Goal: Task Accomplishment & Management: Manage account settings

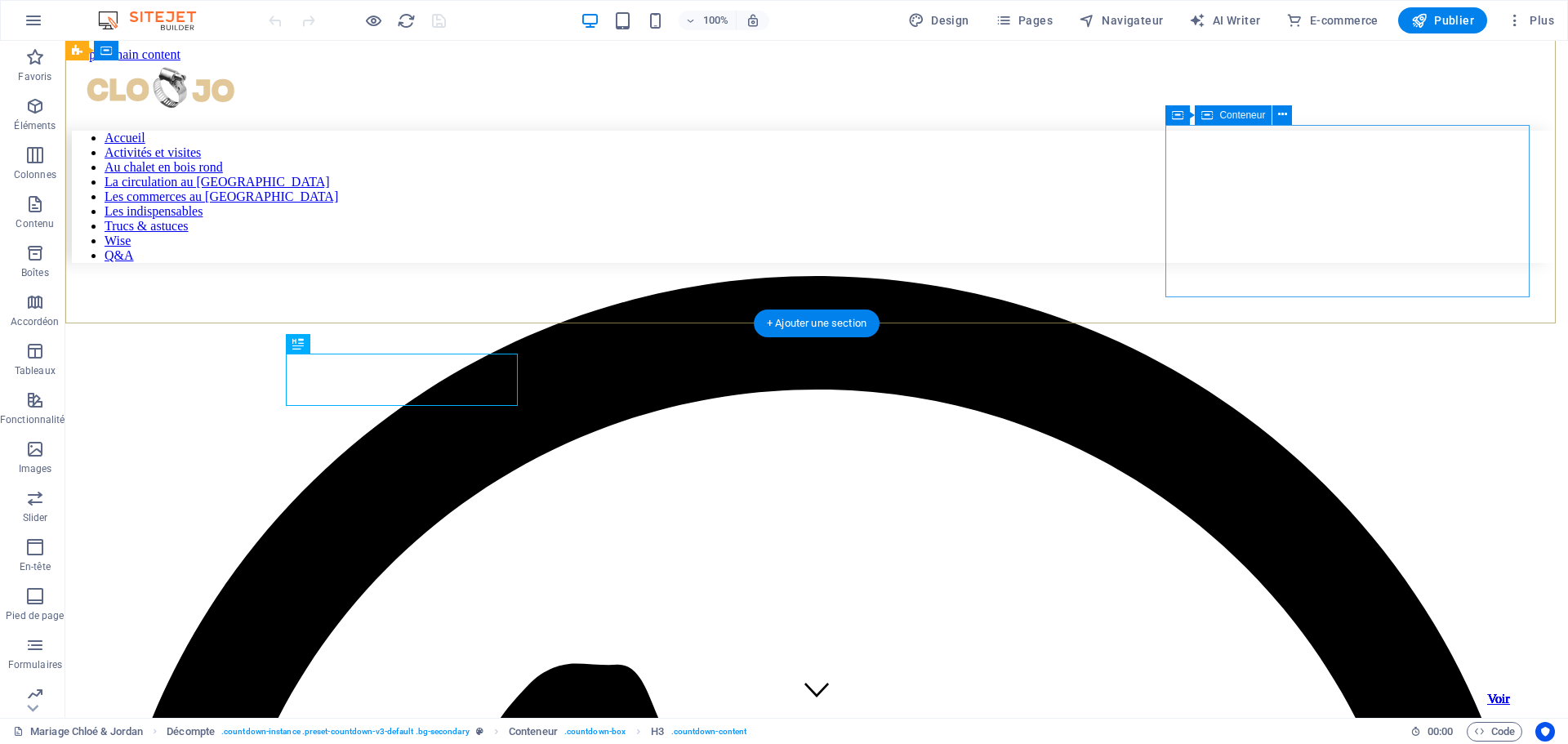
scroll to position [413, 0]
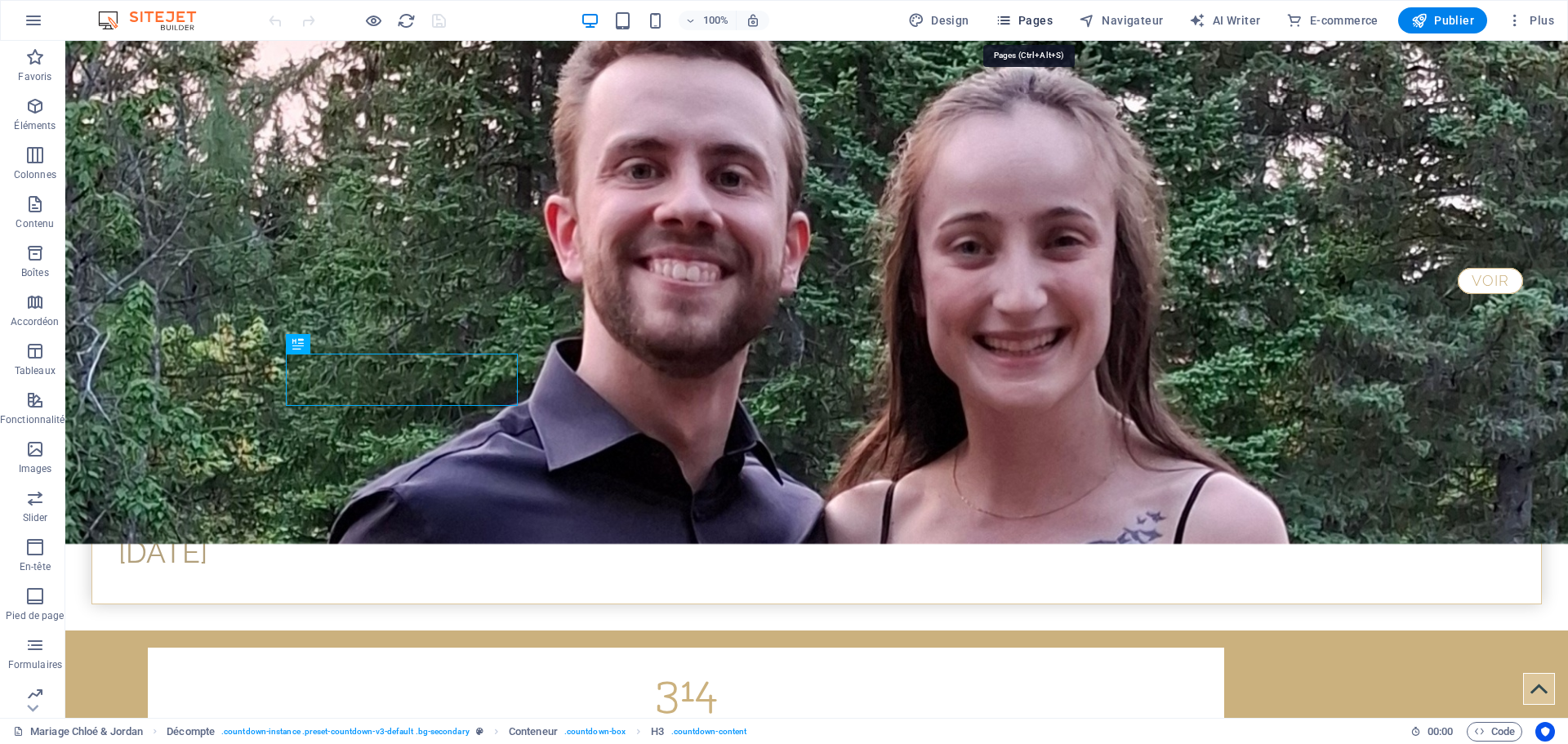
click at [1049, 18] on span "Pages" at bounding box center [1025, 20] width 57 height 16
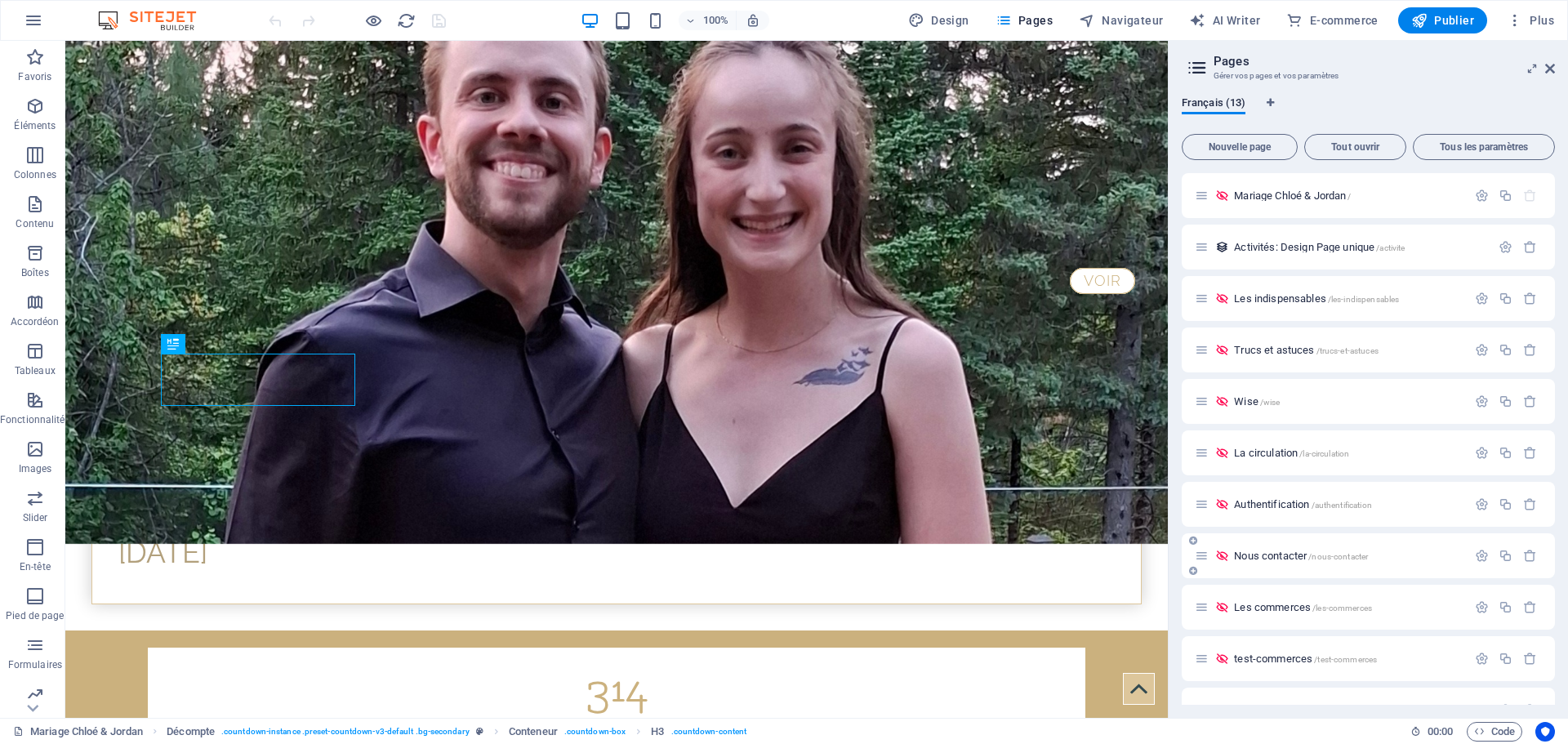
click at [1283, 557] on span "Nous contacter /nous-contacter" at bounding box center [1302, 555] width 134 height 12
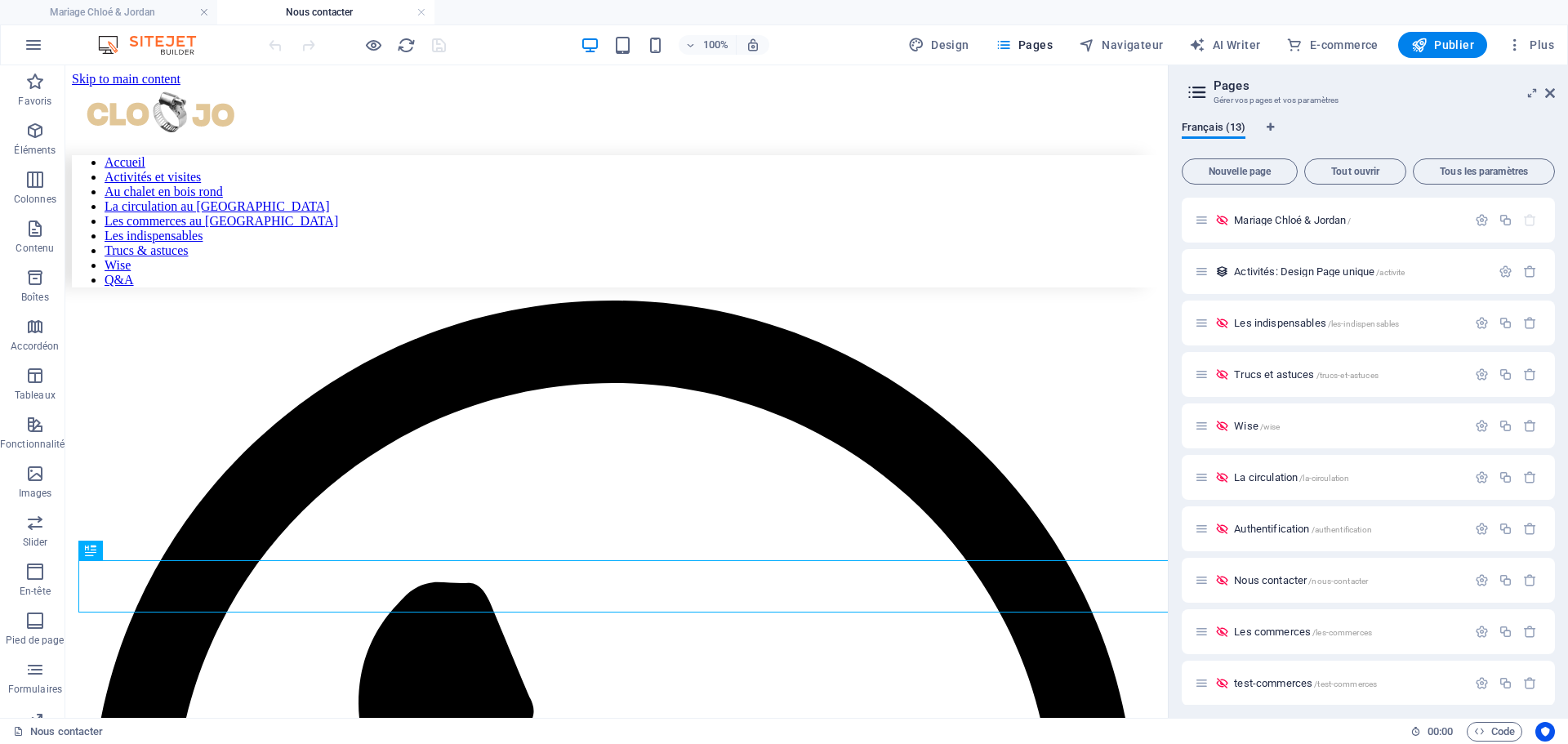
scroll to position [0, 0]
click at [87, 602] on icon at bounding box center [91, 602] width 11 height 19
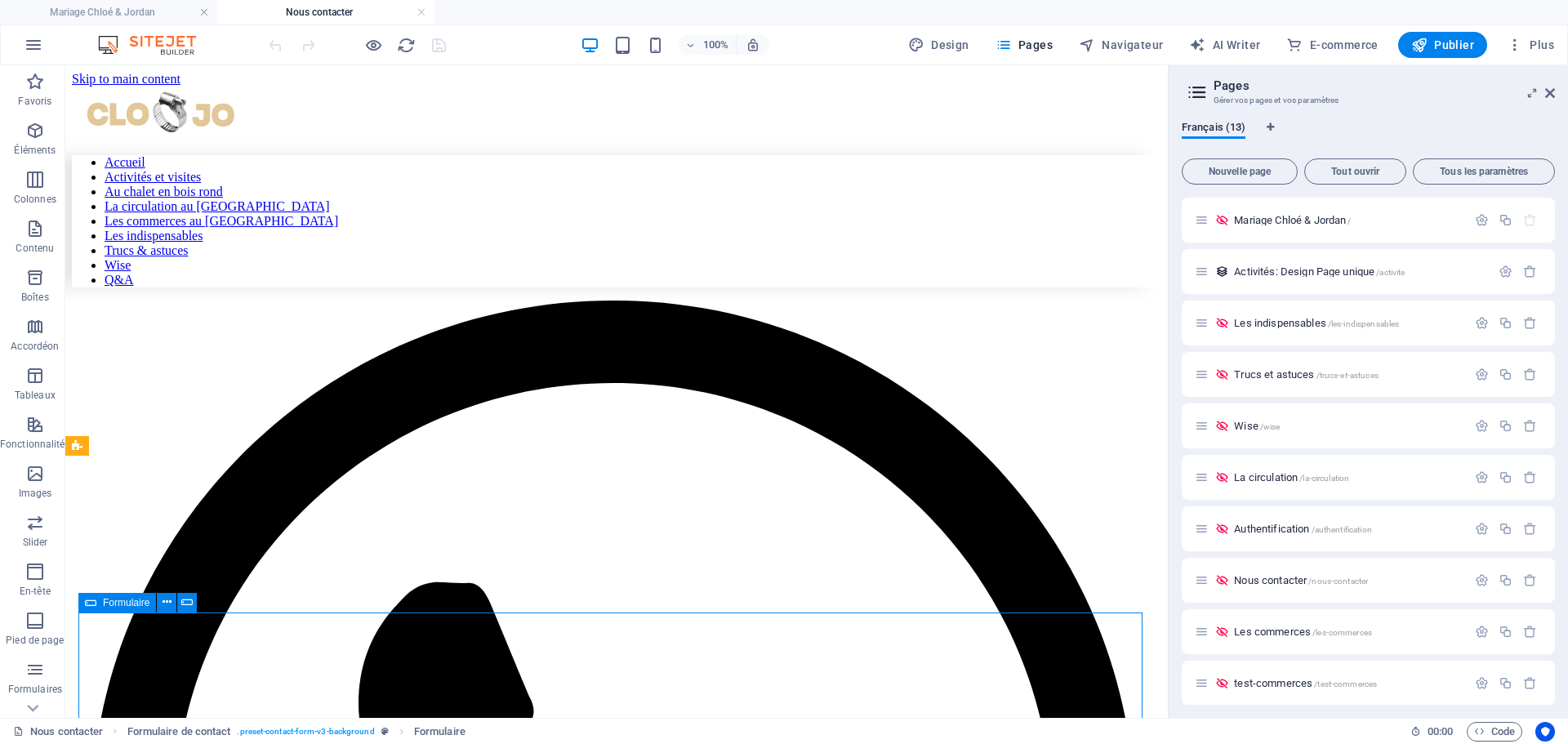
click at [87, 602] on icon at bounding box center [91, 602] width 11 height 19
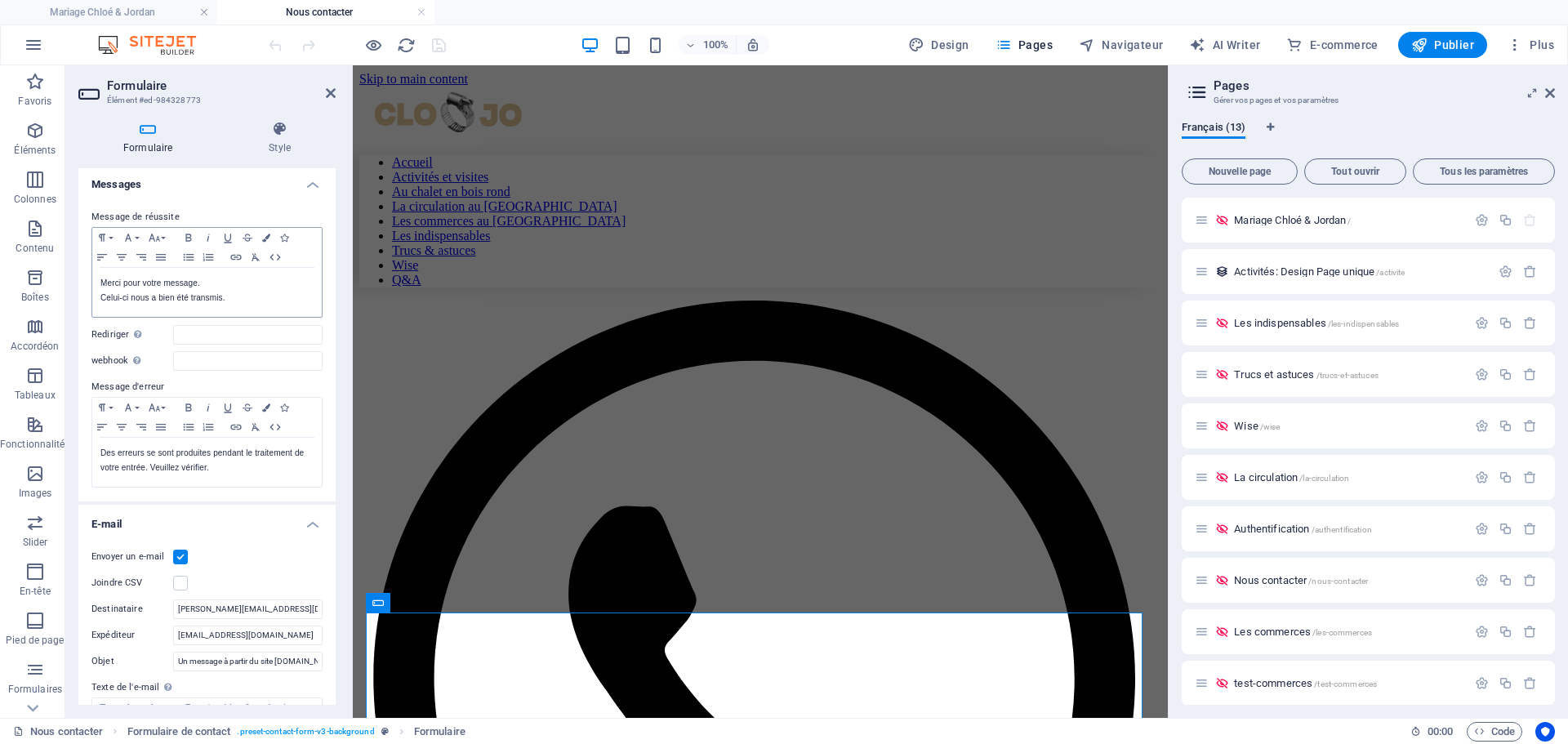
scroll to position [245, 0]
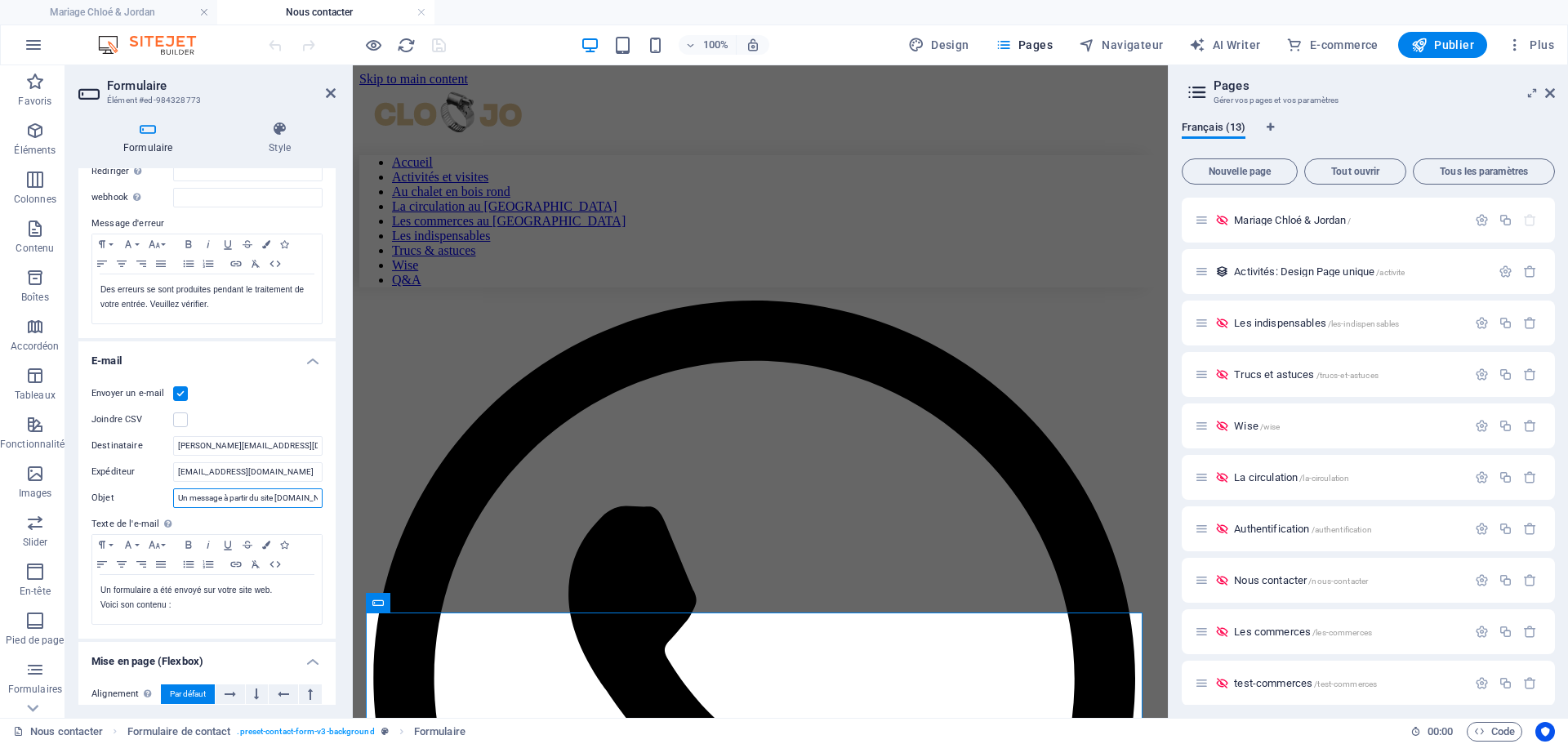
click at [225, 497] on input "Un message à partir du site [DOMAIN_NAME]" at bounding box center [248, 498] width 149 height 19
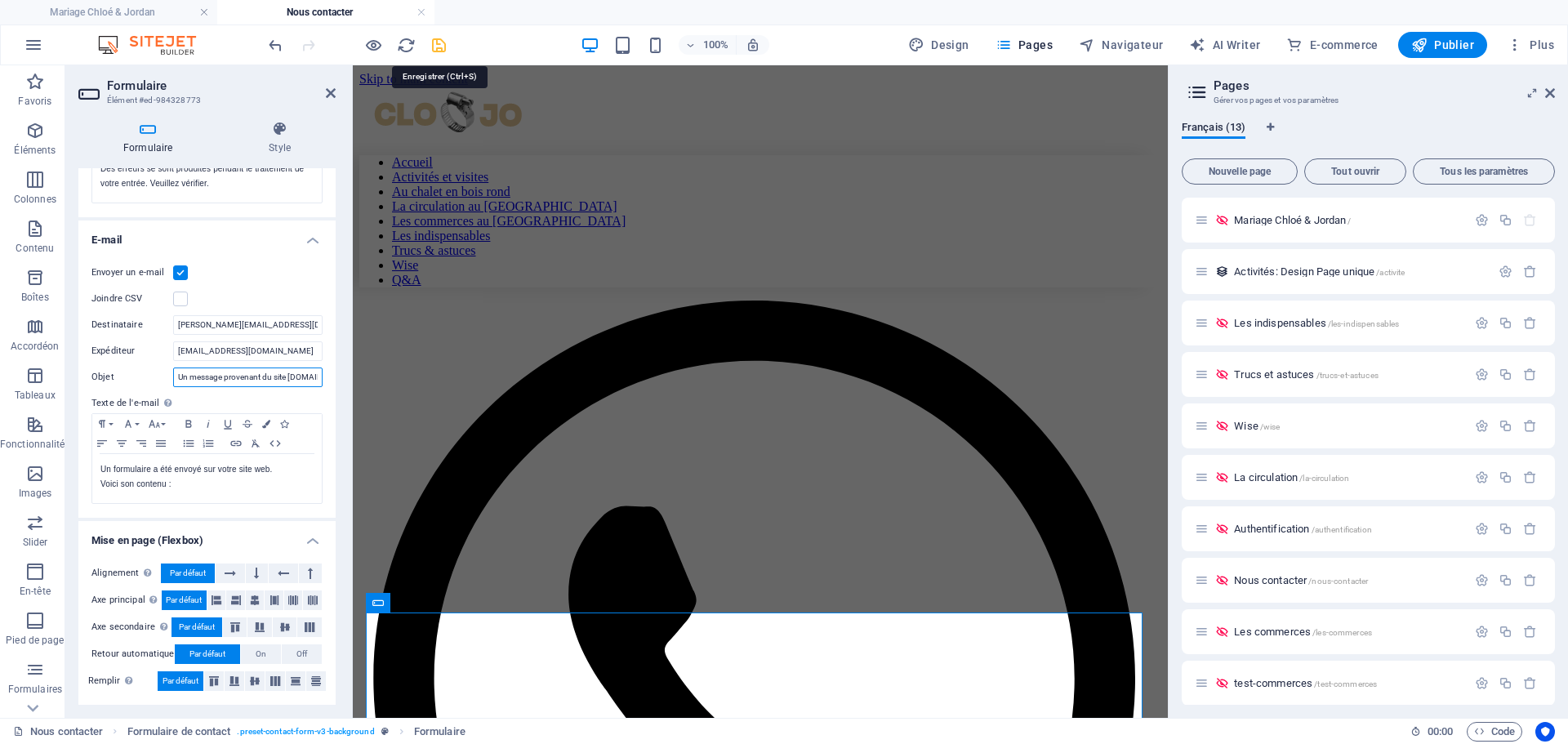
type input "Un message provenant du site [DOMAIN_NAME]"
click at [440, 51] on icon "save" at bounding box center [440, 46] width 19 height 19
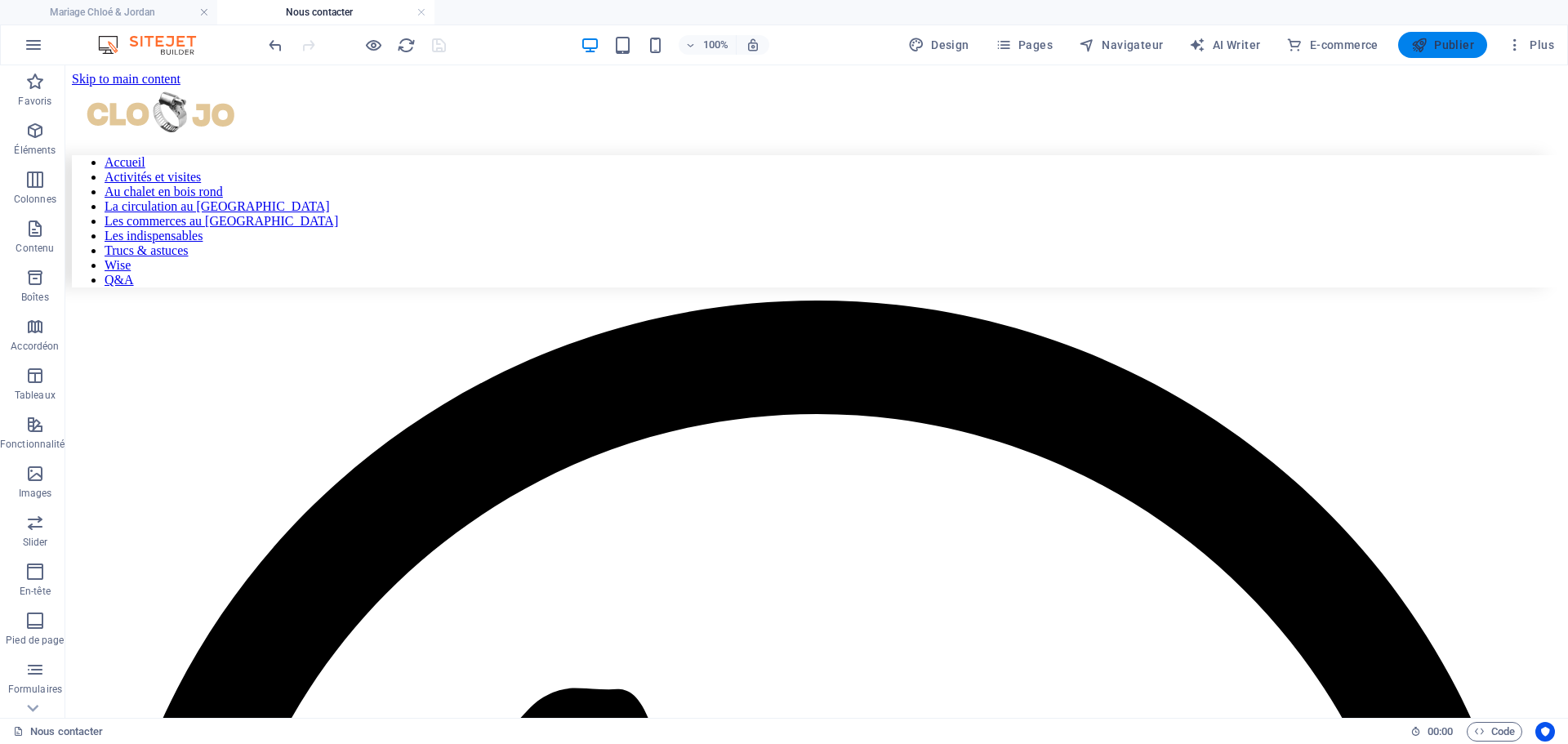
click at [1443, 45] on span "Publier" at bounding box center [1443, 44] width 63 height 16
